Goal: Find specific fact: Find specific fact

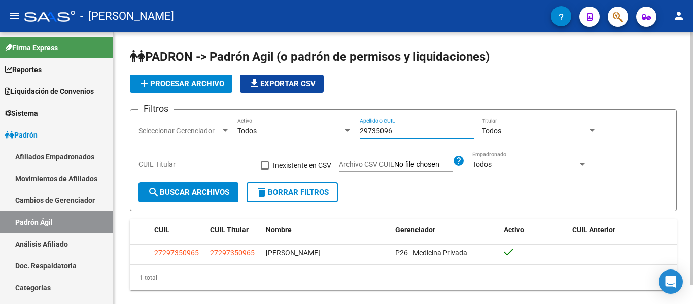
drag, startPoint x: 412, startPoint y: 129, endPoint x: 296, endPoint y: 127, distance: 116.1
click at [296, 127] on div "Filtros Seleccionar Gerenciador Seleccionar Gerenciador Todos Activo 29735096 A…" at bounding box center [402, 150] width 529 height 64
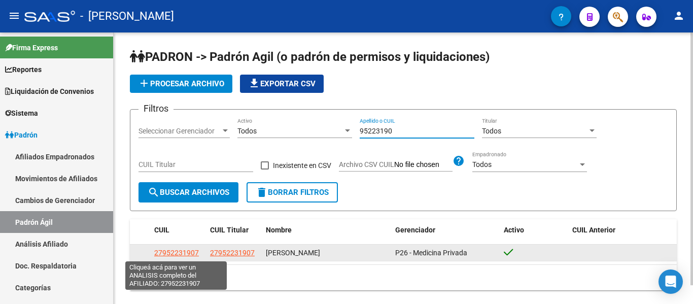
click at [177, 252] on span "27952231907" at bounding box center [176, 252] width 45 height 8
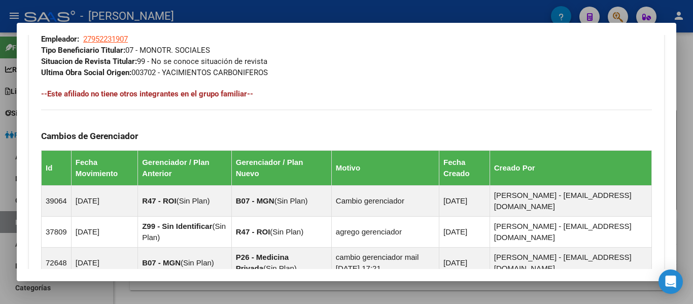
scroll to position [589, 0]
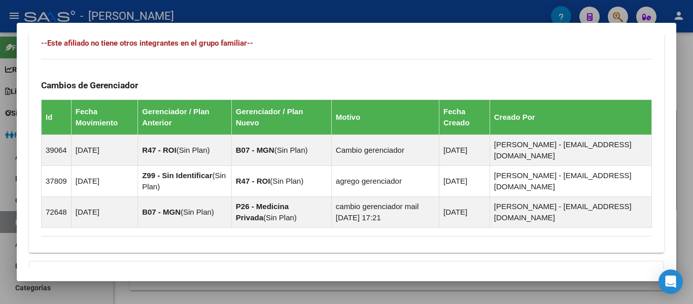
click at [307, 11] on div at bounding box center [346, 152] width 693 height 304
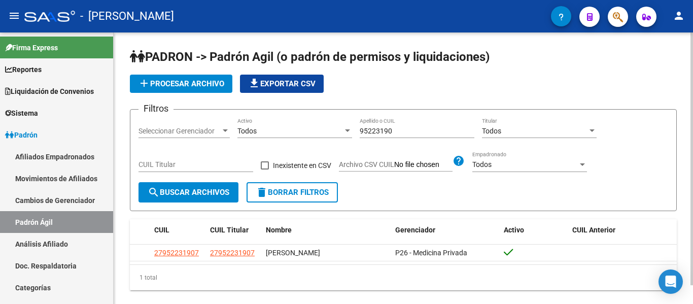
drag, startPoint x: 384, startPoint y: 123, endPoint x: 335, endPoint y: 124, distance: 48.7
click at [335, 124] on div "Filtros Seleccionar Gerenciador Seleccionar Gerenciador Todos Activo 95223190 A…" at bounding box center [402, 150] width 529 height 64
drag, startPoint x: 407, startPoint y: 136, endPoint x: 405, endPoint y: 130, distance: 6.4
click at [407, 135] on div "95223190 Apellido o CUIL" at bounding box center [417, 128] width 115 height 20
click at [405, 130] on input "95223190" at bounding box center [417, 131] width 115 height 9
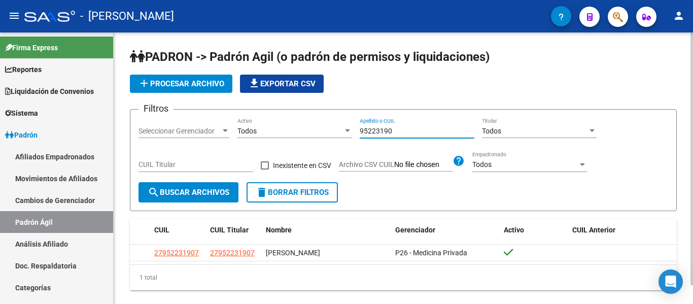
drag, startPoint x: 407, startPoint y: 129, endPoint x: 364, endPoint y: 129, distance: 43.6
click at [365, 129] on input "95223190" at bounding box center [417, 131] width 115 height 9
type input "9"
drag, startPoint x: 398, startPoint y: 130, endPoint x: 351, endPoint y: 134, distance: 47.4
click at [351, 134] on div "Filtros Seleccionar Gerenciador Seleccionar Gerenciador Todos Activo 38705835 A…" at bounding box center [402, 150] width 529 height 64
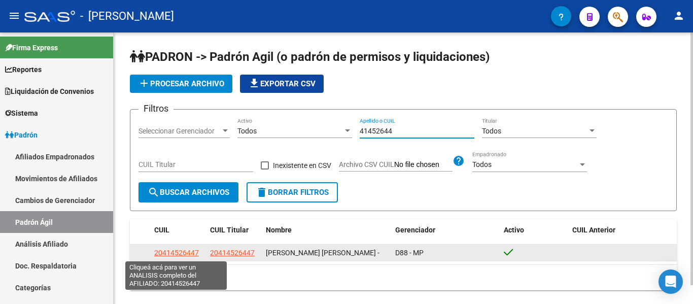
type input "41452644"
click at [171, 252] on span "20414526447" at bounding box center [176, 252] width 45 height 8
type textarea "20414526447"
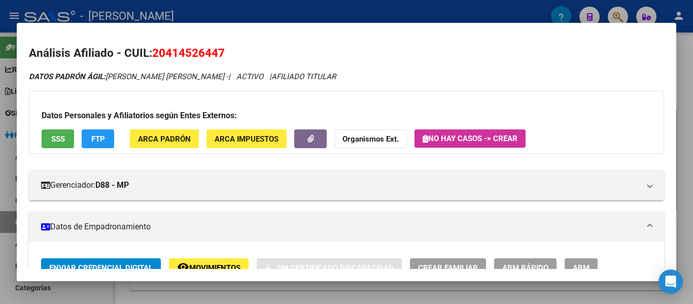
drag, startPoint x: 152, startPoint y: 50, endPoint x: 231, endPoint y: 50, distance: 78.6
click at [231, 50] on h2 "Análisis Afiliado - CUIL: 20414526447" at bounding box center [346, 53] width 635 height 17
copy span "20414526447"
click at [156, 48] on span "20414526447" at bounding box center [188, 52] width 73 height 13
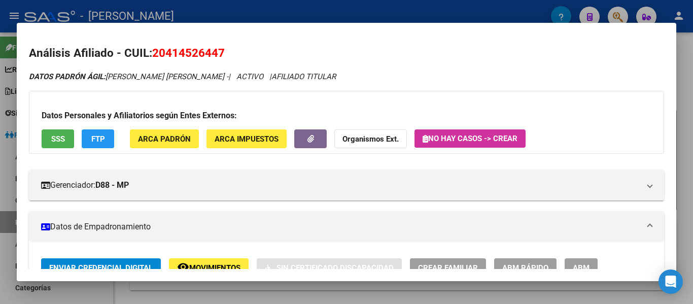
click at [156, 48] on span "20414526447" at bounding box center [188, 52] width 73 height 13
drag, startPoint x: 156, startPoint y: 51, endPoint x: 225, endPoint y: 51, distance: 69.0
click at [225, 51] on span "20414526447" at bounding box center [188, 52] width 73 height 13
copy span "20414526447"
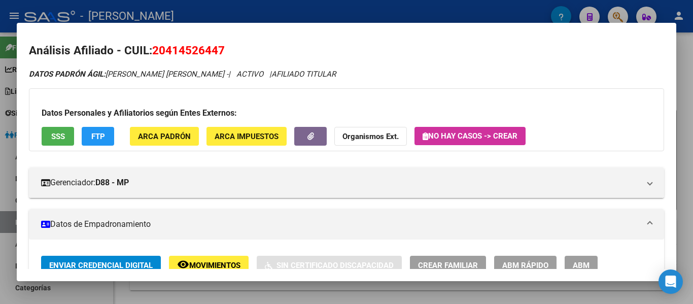
scroll to position [0, 0]
